Goal: Information Seeking & Learning: Check status

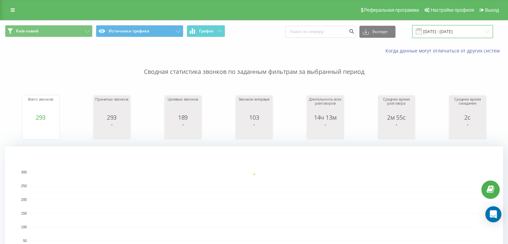
click at [445, 33] on input "[DATE] - [DATE]" at bounding box center [452, 31] width 81 height 13
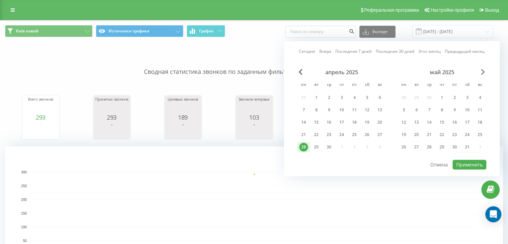
click at [482, 72] on span "Next Month" at bounding box center [483, 72] width 4 height 6
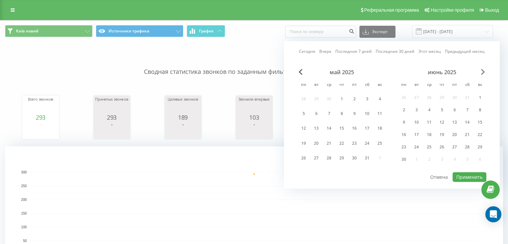
click at [482, 72] on span "Next Month" at bounding box center [483, 72] width 4 height 6
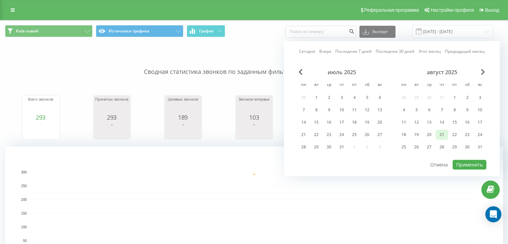
click at [448, 133] on div "21" at bounding box center [442, 135] width 13 height 10
click at [467, 161] on button "Применить" at bounding box center [470, 165] width 34 height 10
type input "[DATE] - [DATE]"
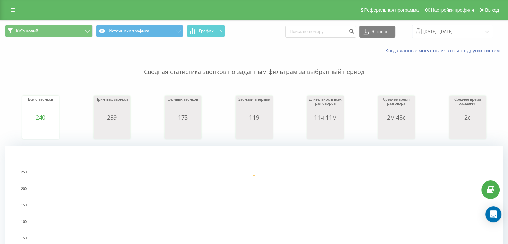
scroll to position [222, 0]
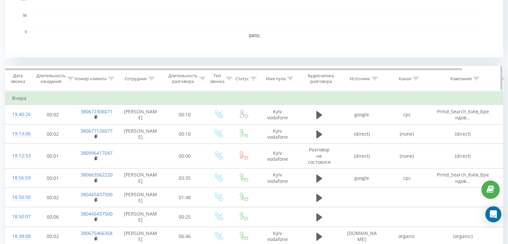
click at [416, 80] on div at bounding box center [416, 79] width 6 height 6
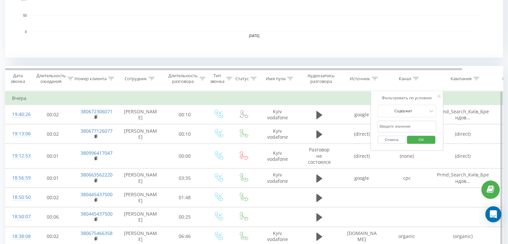
click at [395, 124] on input "text" at bounding box center [406, 127] width 59 height 12
type input "cpc"
click at [421, 138] on span "OK" at bounding box center [421, 139] width 19 height 10
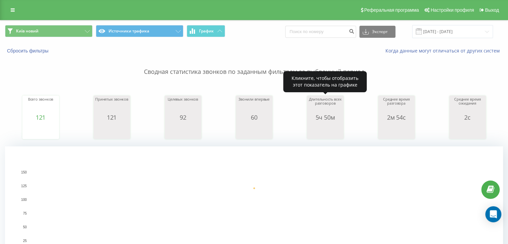
scroll to position [222, 0]
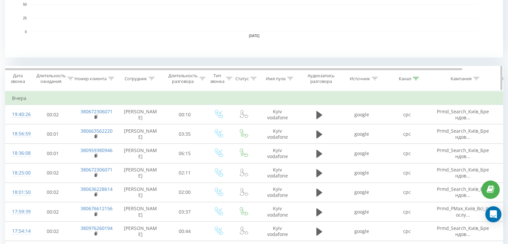
click at [413, 77] on icon at bounding box center [416, 78] width 6 height 3
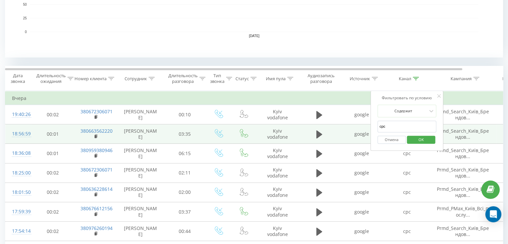
drag, startPoint x: 400, startPoint y: 123, endPoint x: 360, endPoint y: 127, distance: 39.7
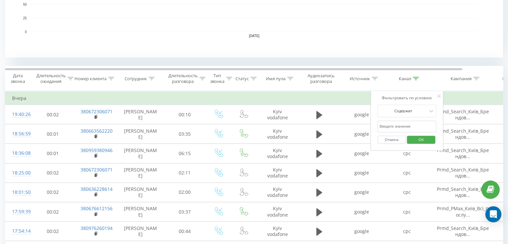
click at [402, 126] on input "text" at bounding box center [406, 127] width 59 height 12
type input "google maps"
click at [419, 139] on span "OK" at bounding box center [421, 139] width 19 height 10
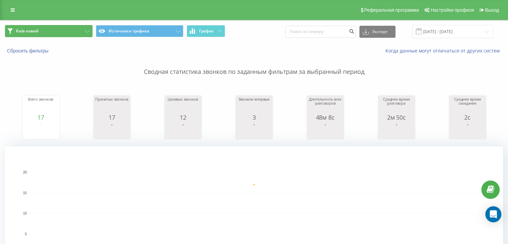
click at [38, 31] on span "Київ новий" at bounding box center [27, 30] width 22 height 5
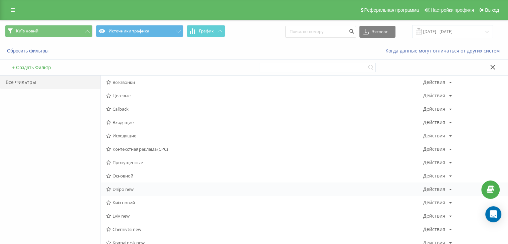
click at [123, 189] on span "Dnipo new" at bounding box center [264, 189] width 317 height 5
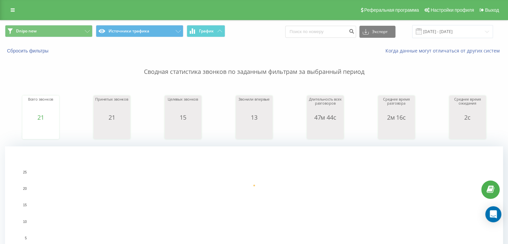
scroll to position [222, 0]
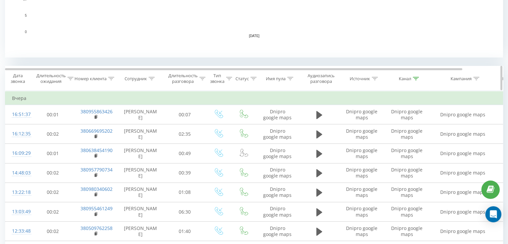
click at [416, 78] on icon at bounding box center [416, 78] width 6 height 3
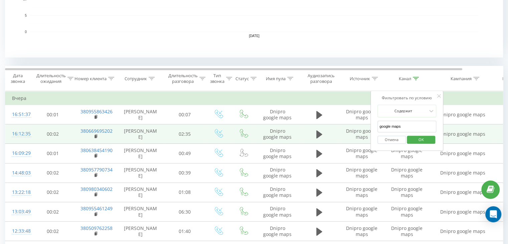
drag, startPoint x: 400, startPoint y: 127, endPoint x: 356, endPoint y: 129, distance: 43.1
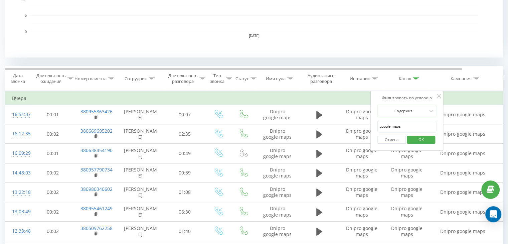
click at [411, 125] on input "google maps" at bounding box center [406, 127] width 59 height 12
drag, startPoint x: 411, startPoint y: 125, endPoint x: 371, endPoint y: 125, distance: 39.8
click at [371, 125] on div "Фильтровать по условию Содержит google maps Отмена OK" at bounding box center [406, 121] width 73 height 60
click at [404, 124] on input "text" at bounding box center [406, 127] width 59 height 12
type input "cpc"
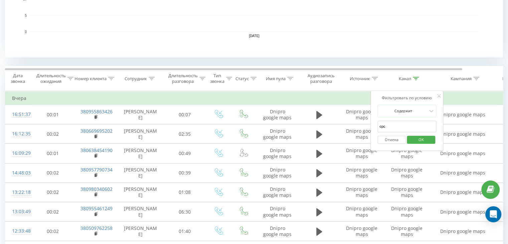
click at [417, 139] on span "OK" at bounding box center [421, 139] width 19 height 10
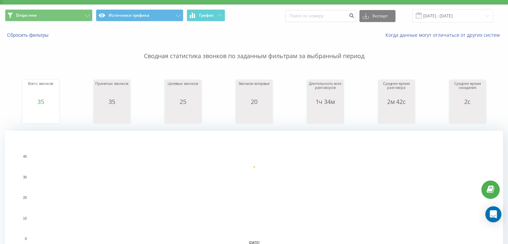
scroll to position [445, 0]
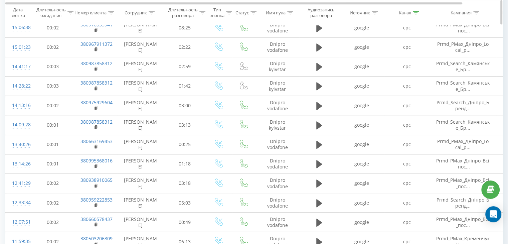
click at [418, 12] on div "Канал" at bounding box center [406, 13] width 45 height 6
click at [397, 71] on button "Отмена" at bounding box center [391, 73] width 28 height 8
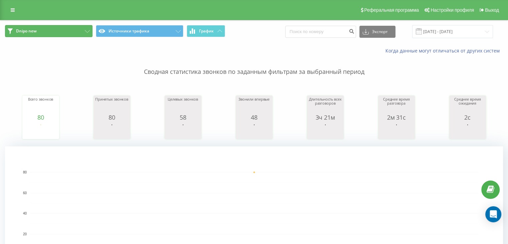
click at [62, 33] on button "Dnipo new" at bounding box center [49, 31] width 88 height 12
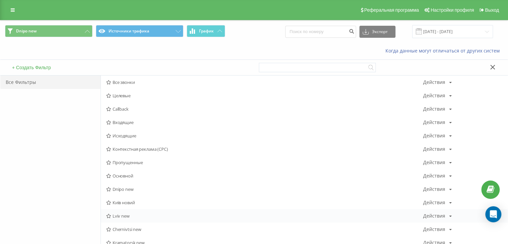
click at [116, 214] on span "Lviv new" at bounding box center [264, 215] width 317 height 5
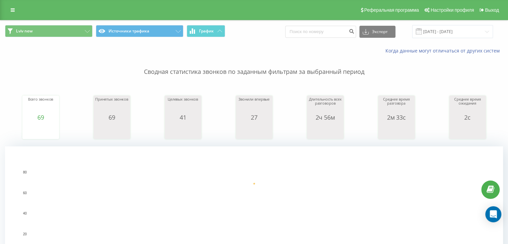
scroll to position [222, 0]
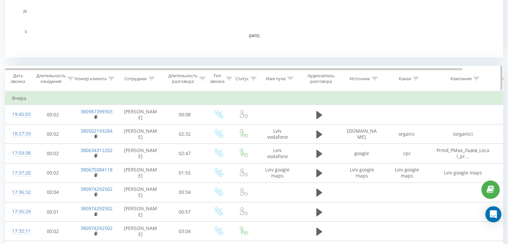
click at [416, 80] on div at bounding box center [416, 79] width 6 height 6
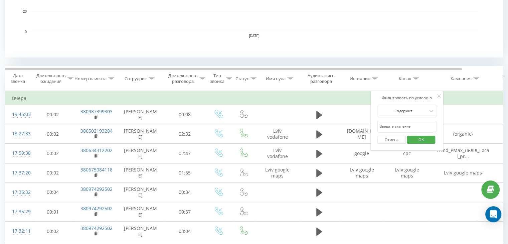
click at [404, 124] on input "text" at bounding box center [406, 127] width 59 height 12
type input "cpc"
click at [418, 138] on span "OK" at bounding box center [421, 139] width 19 height 10
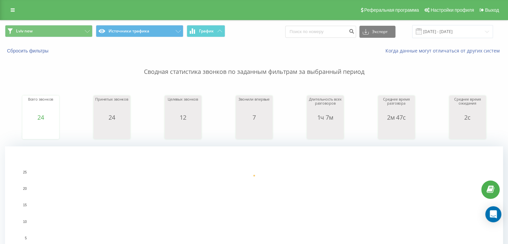
scroll to position [222, 0]
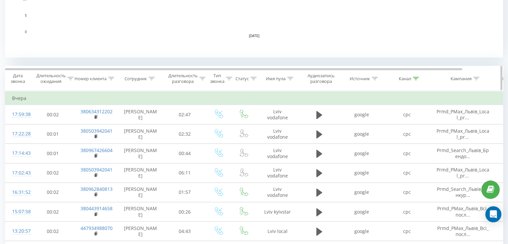
click at [416, 79] on icon at bounding box center [416, 78] width 6 height 3
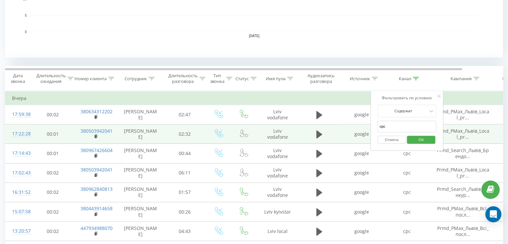
drag, startPoint x: 382, startPoint y: 127, endPoint x: 352, endPoint y: 127, distance: 30.1
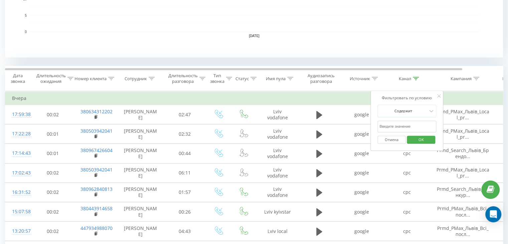
click at [396, 126] on input "text" at bounding box center [406, 127] width 59 height 12
type input "google maps"
click at [416, 139] on span "OK" at bounding box center [421, 139] width 19 height 10
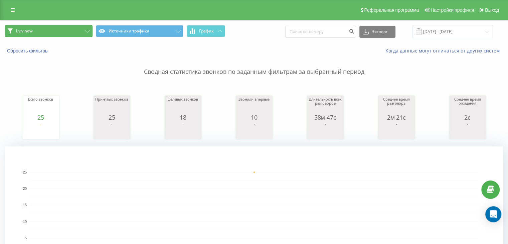
click at [65, 33] on button "Lviv new" at bounding box center [49, 31] width 88 height 12
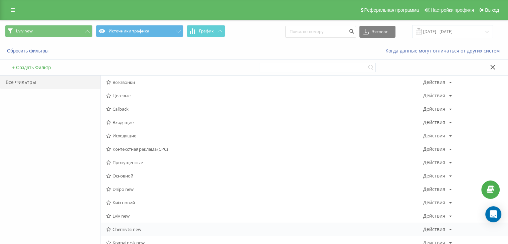
click at [127, 230] on span "Chernivtsi new" at bounding box center [264, 229] width 317 height 5
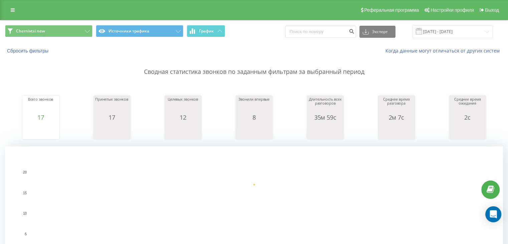
scroll to position [222, 0]
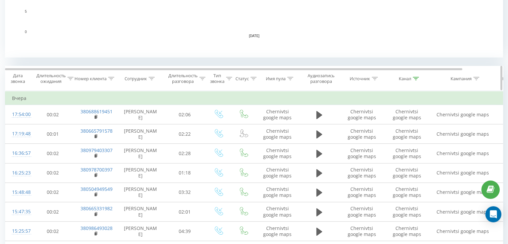
click at [417, 79] on icon at bounding box center [416, 78] width 6 height 3
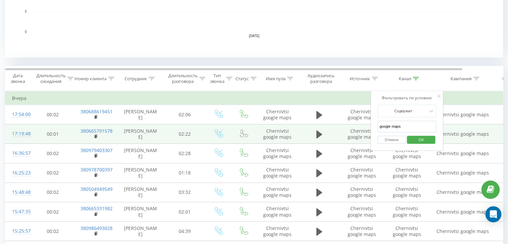
drag, startPoint x: 402, startPoint y: 126, endPoint x: 325, endPoint y: 127, distance: 76.5
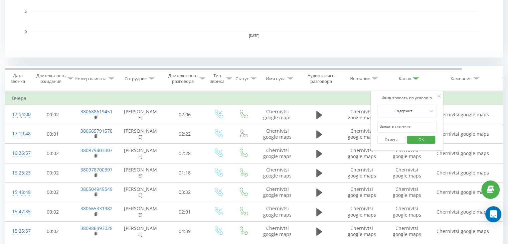
click at [391, 127] on input "text" at bounding box center [406, 127] width 59 height 12
type input "cpc"
click at [414, 138] on span "OK" at bounding box center [421, 139] width 19 height 10
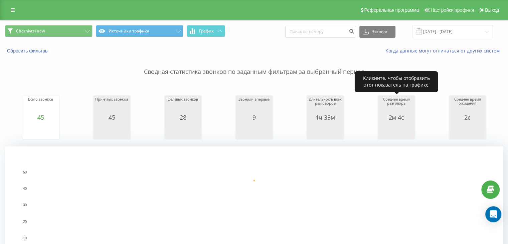
scroll to position [222, 0]
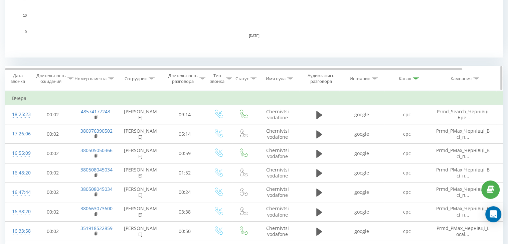
click at [416, 77] on icon at bounding box center [416, 78] width 6 height 3
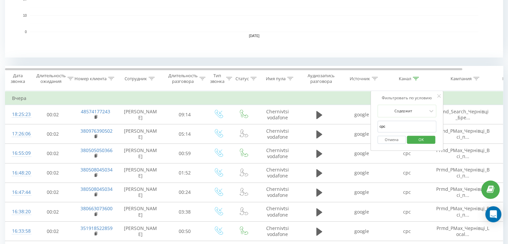
click at [385, 139] on button "Отмена" at bounding box center [391, 140] width 28 height 8
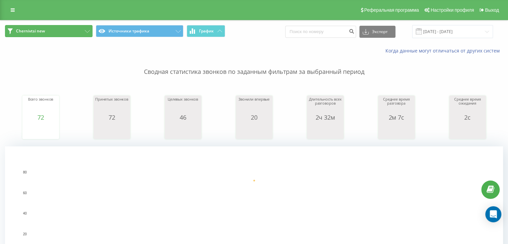
click at [27, 29] on span "Chernivtsi new" at bounding box center [30, 30] width 29 height 5
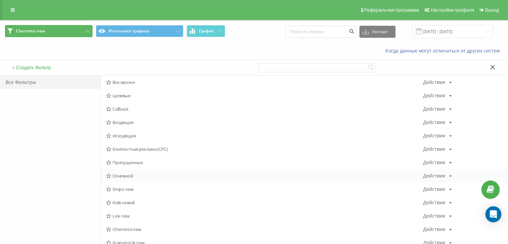
scroll to position [222, 0]
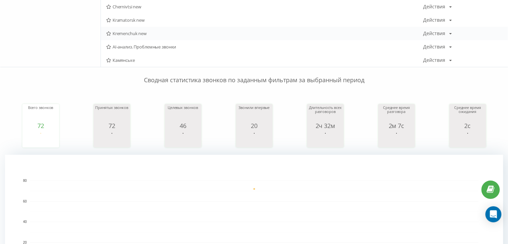
click at [131, 31] on span "Kremenchuk new" at bounding box center [264, 33] width 317 height 5
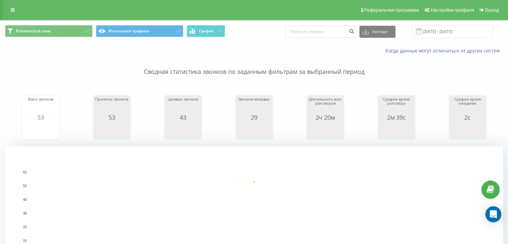
scroll to position [222, 0]
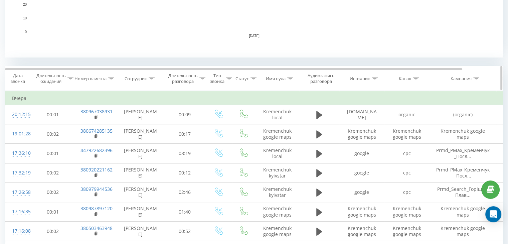
click at [414, 77] on icon at bounding box center [416, 78] width 6 height 3
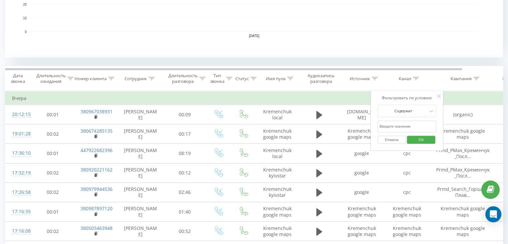
click at [390, 124] on input "text" at bounding box center [406, 127] width 59 height 12
type input "cpc"
click at [415, 137] on span "OK" at bounding box center [421, 139] width 19 height 10
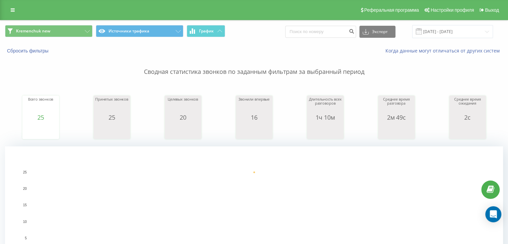
scroll to position [222, 0]
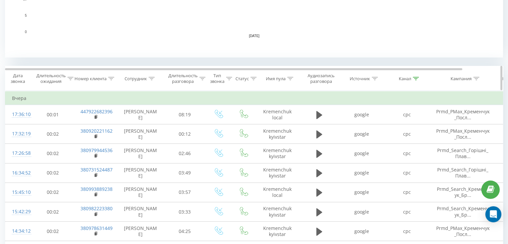
click at [415, 76] on div at bounding box center [416, 79] width 6 height 6
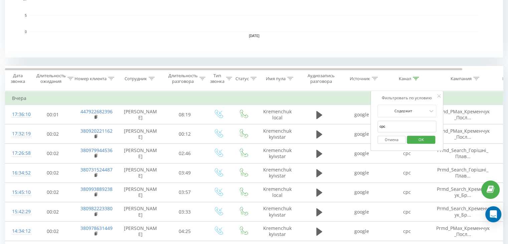
click at [378, 125] on input "cpc" at bounding box center [406, 127] width 59 height 12
click at [424, 129] on input "text" at bounding box center [406, 127] width 59 height 12
type input "google maps"
click at [424, 136] on span "OK" at bounding box center [421, 139] width 19 height 10
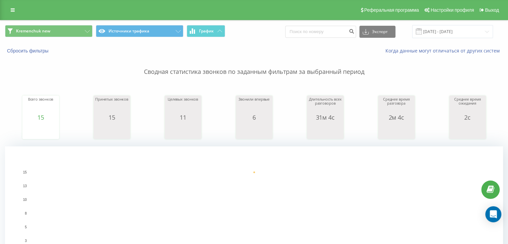
click at [75, 24] on div "Kremenchuk new Источники трафика График Экспорт .csv .xls .xlsx [DATE] - [DATE]" at bounding box center [253, 31] width 507 height 22
click at [74, 31] on button "Kremenchuk new" at bounding box center [49, 31] width 88 height 12
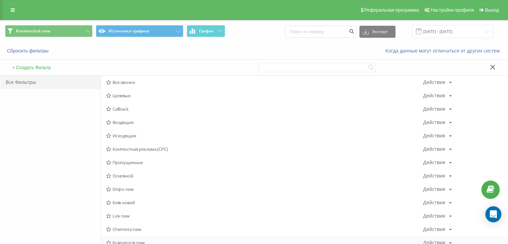
click at [128, 238] on div "Kramatorsk new Действия Редактировать Копировать Удалить По умолчанию Поделиться" at bounding box center [304, 242] width 407 height 13
click at [128, 241] on span "Kramatorsk new" at bounding box center [264, 242] width 317 height 5
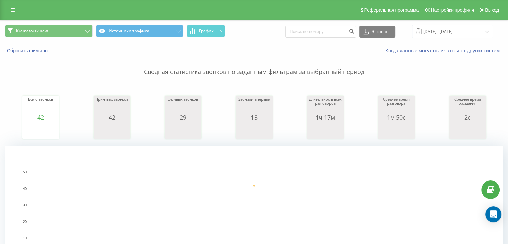
scroll to position [222, 0]
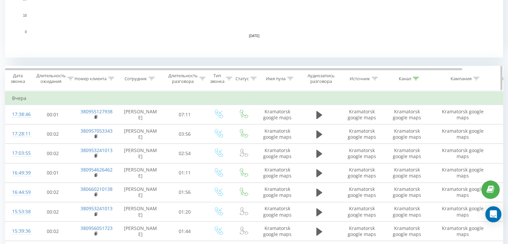
click at [416, 77] on icon at bounding box center [416, 78] width 6 height 3
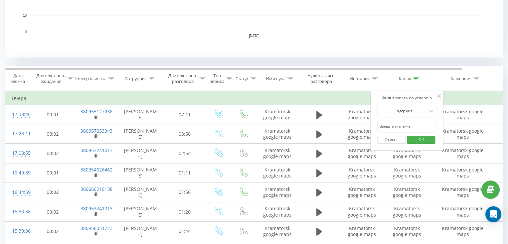
click at [384, 128] on input "text" at bounding box center [406, 127] width 59 height 12
type input "cpc"
click at [421, 139] on span "OK" at bounding box center [421, 139] width 19 height 10
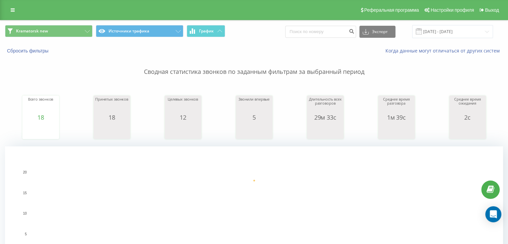
scroll to position [222, 0]
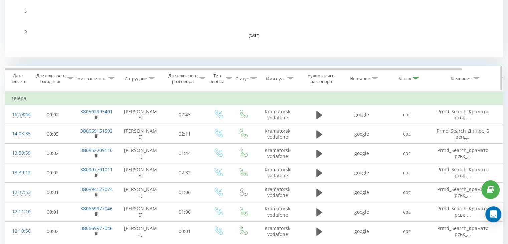
click at [418, 77] on icon at bounding box center [416, 78] width 6 height 3
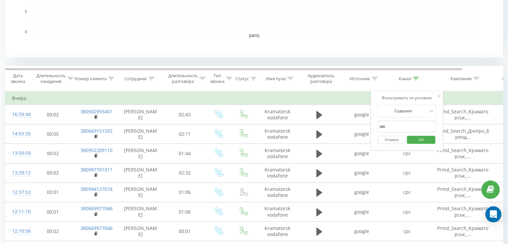
click at [397, 139] on button "Отмена" at bounding box center [391, 140] width 28 height 8
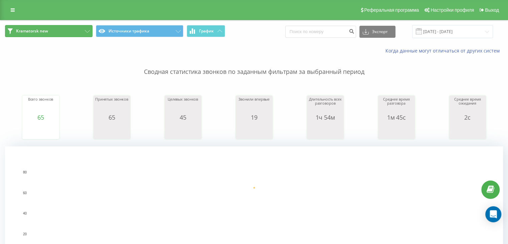
click at [70, 30] on button "Kramatorsk new" at bounding box center [49, 31] width 88 height 12
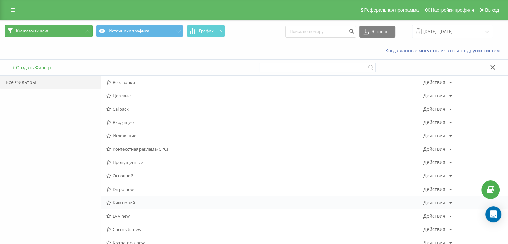
scroll to position [222, 0]
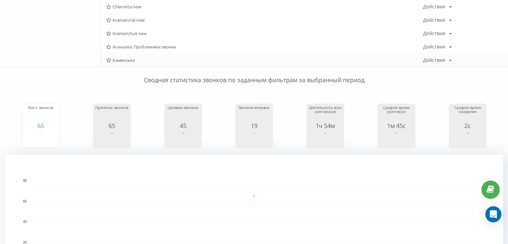
click at [121, 58] on span "Камянське" at bounding box center [264, 60] width 317 height 5
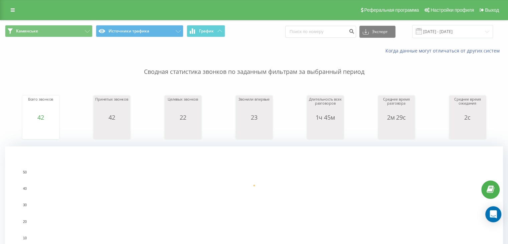
scroll to position [222, 0]
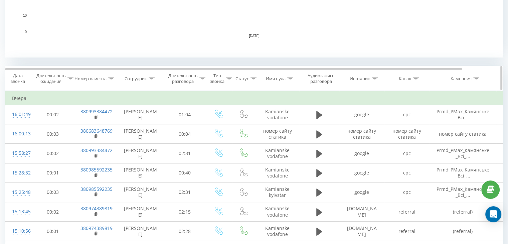
click at [416, 76] on div at bounding box center [416, 79] width 6 height 6
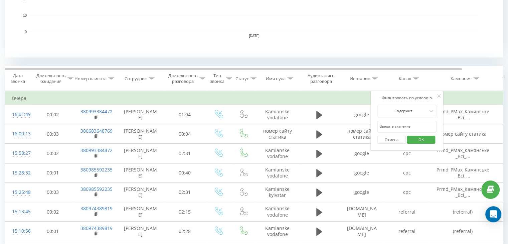
click at [410, 125] on input "text" at bounding box center [406, 127] width 59 height 12
type input "cpc"
click at [416, 141] on span "OK" at bounding box center [421, 139] width 19 height 10
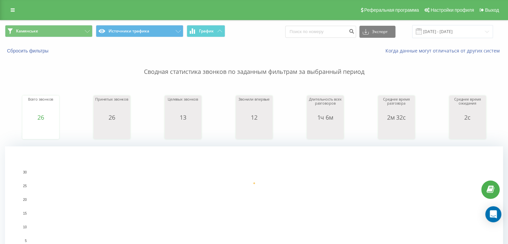
scroll to position [222, 0]
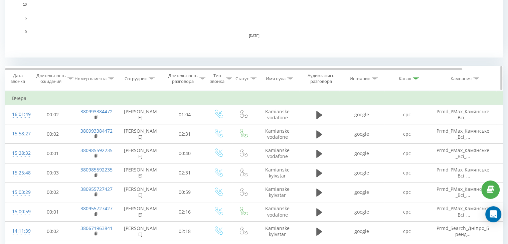
click at [417, 78] on icon at bounding box center [416, 78] width 6 height 3
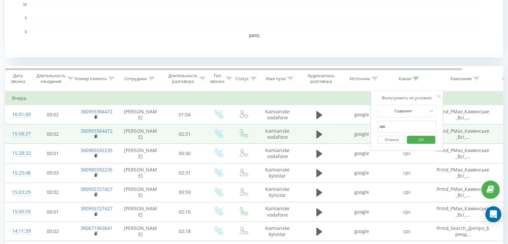
drag, startPoint x: 382, startPoint y: 126, endPoint x: 359, endPoint y: 126, distance: 23.7
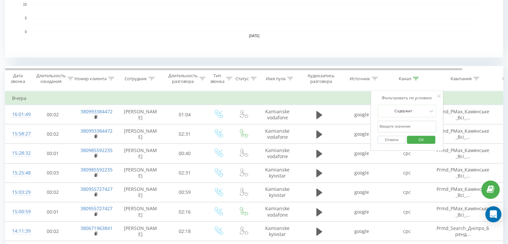
click at [395, 126] on input "text" at bounding box center [406, 127] width 59 height 12
type input "google maps"
click at [416, 138] on span "OK" at bounding box center [421, 139] width 19 height 10
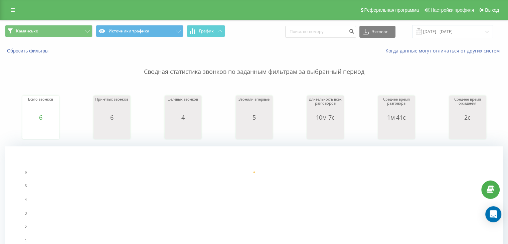
scroll to position [222, 0]
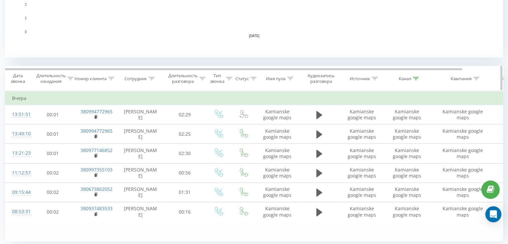
click at [375, 78] on icon at bounding box center [375, 78] width 6 height 3
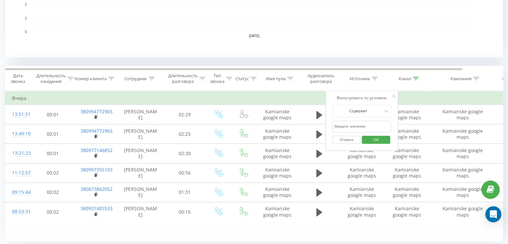
click at [373, 121] on input "text" at bounding box center [361, 127] width 59 height 12
type input "facebook"
click at [377, 142] on span "OK" at bounding box center [376, 139] width 19 height 10
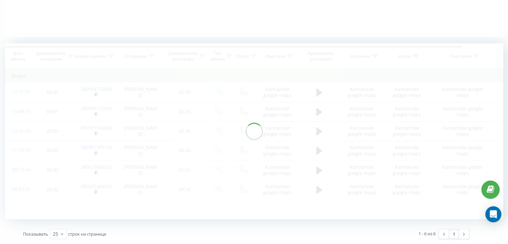
scroll to position [151, 0]
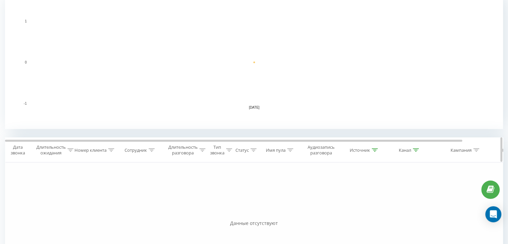
click at [413, 149] on div "Канал" at bounding box center [409, 150] width 20 height 6
click at [394, 211] on button "Отмена" at bounding box center [391, 211] width 28 height 8
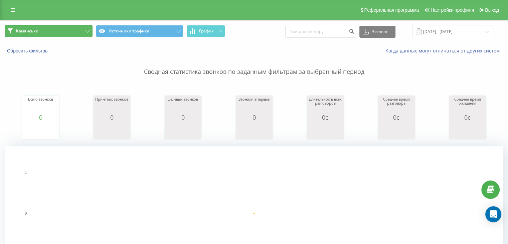
click at [27, 25] on button "Камянське" at bounding box center [49, 31] width 88 height 12
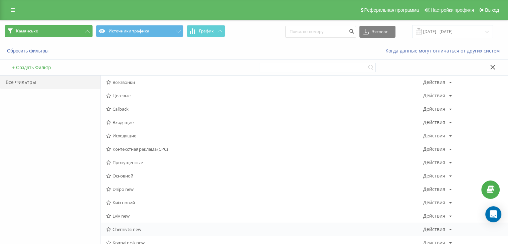
scroll to position [222, 0]
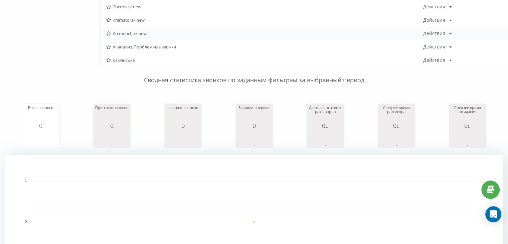
click at [125, 33] on span "Kremenchuk new" at bounding box center [264, 33] width 317 height 5
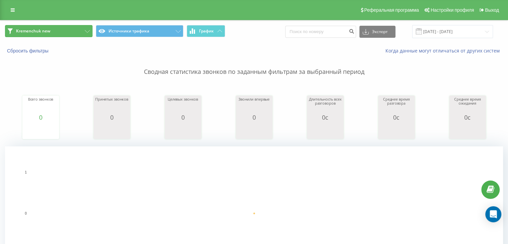
click at [61, 32] on button "Kremenchuk new" at bounding box center [49, 31] width 88 height 12
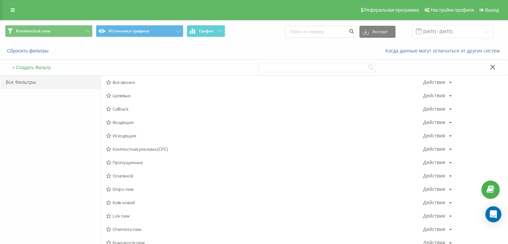
click at [128, 227] on span "Chernivtsi new" at bounding box center [264, 229] width 317 height 5
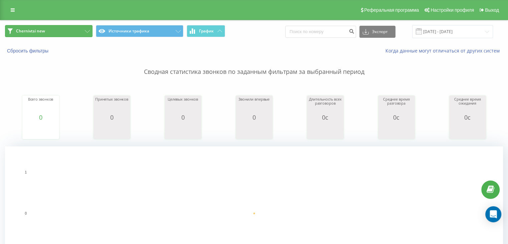
click at [48, 33] on button "Chernivtsi new" at bounding box center [49, 31] width 88 height 12
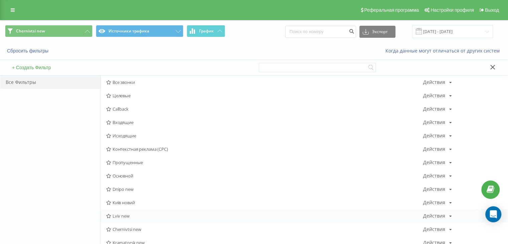
click at [115, 217] on span "Lviv new" at bounding box center [264, 215] width 317 height 5
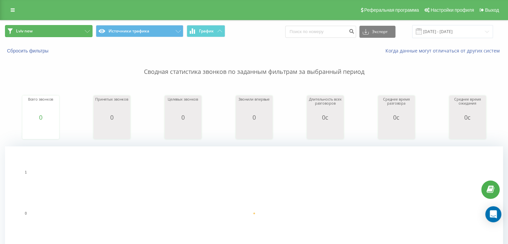
click at [62, 32] on button "Lviv new" at bounding box center [49, 31] width 88 height 12
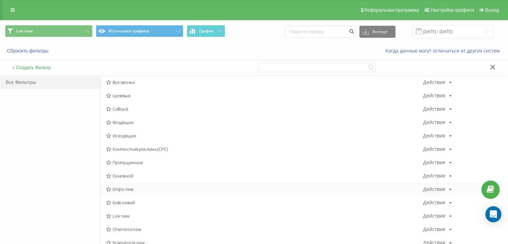
click at [130, 185] on div "Dnipo new Действия Редактировать Копировать Удалить По умолчанию Поделиться" at bounding box center [304, 188] width 407 height 13
click at [113, 187] on span "Dnipo new" at bounding box center [264, 189] width 317 height 5
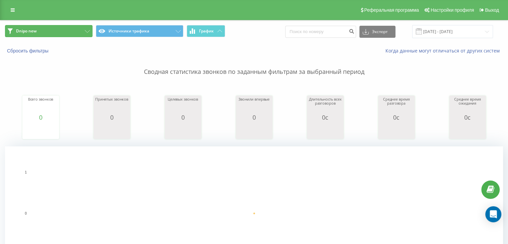
click at [32, 31] on span "Dnipo new" at bounding box center [26, 30] width 21 height 5
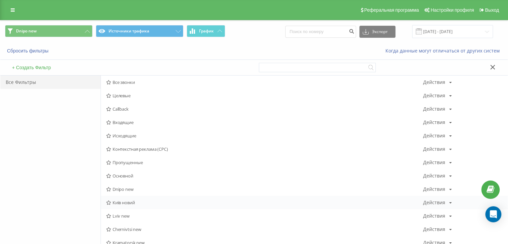
click at [114, 198] on div "Київ новий Действия Редактировать Копировать Удалить По умолчанию Поделиться" at bounding box center [304, 202] width 407 height 13
click at [115, 202] on span "Київ новий" at bounding box center [264, 202] width 317 height 5
